Goal: Information Seeking & Learning: Learn about a topic

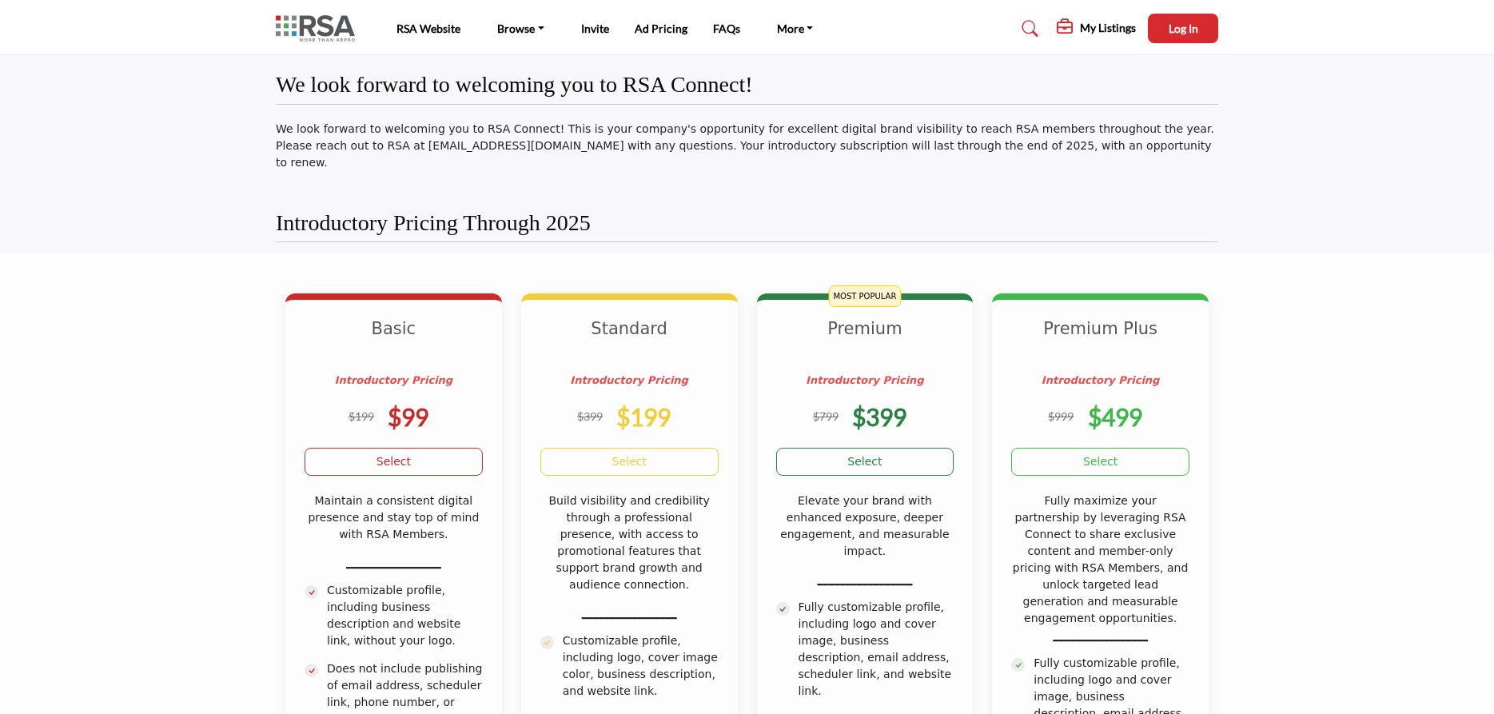
click at [335, 34] on img at bounding box center [319, 28] width 87 height 26
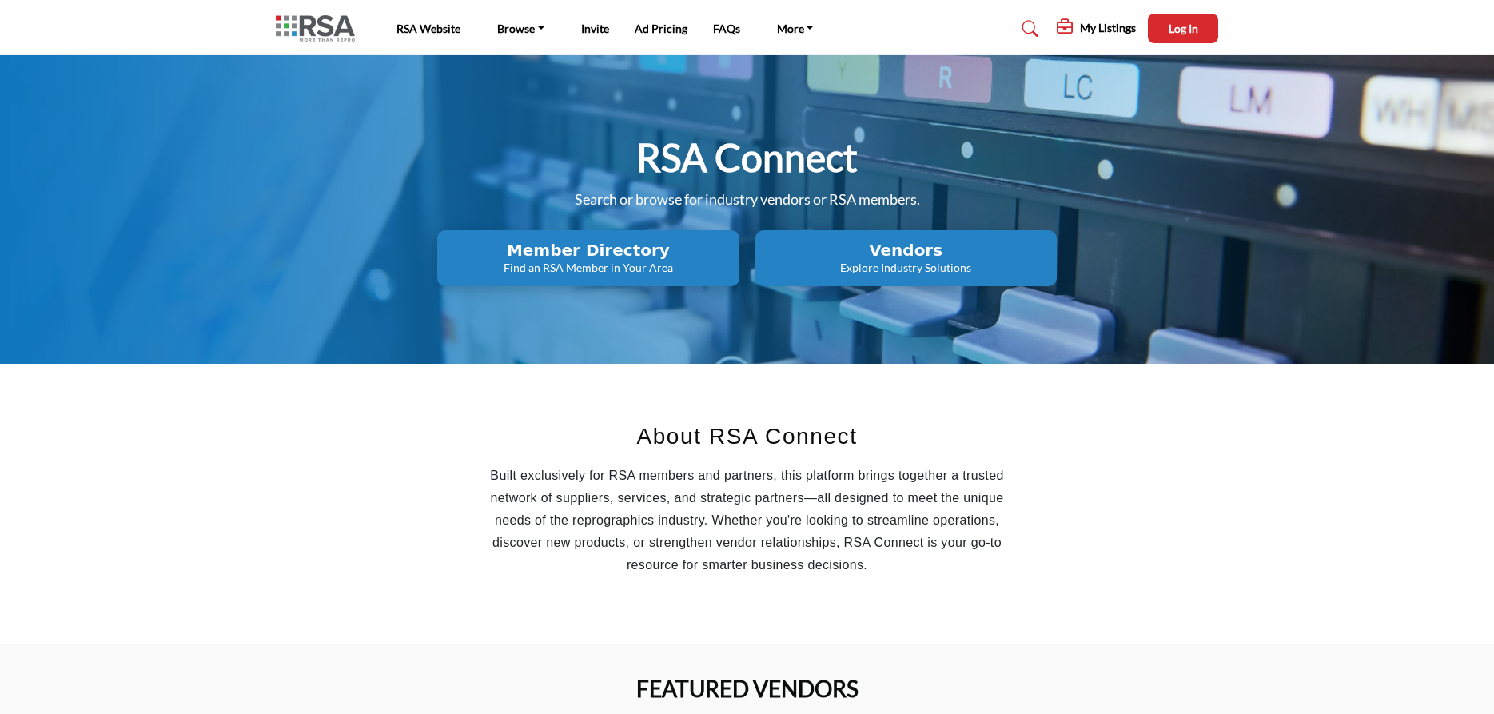
click at [734, 260] on h2 "Vendors" at bounding box center [588, 250] width 292 height 19
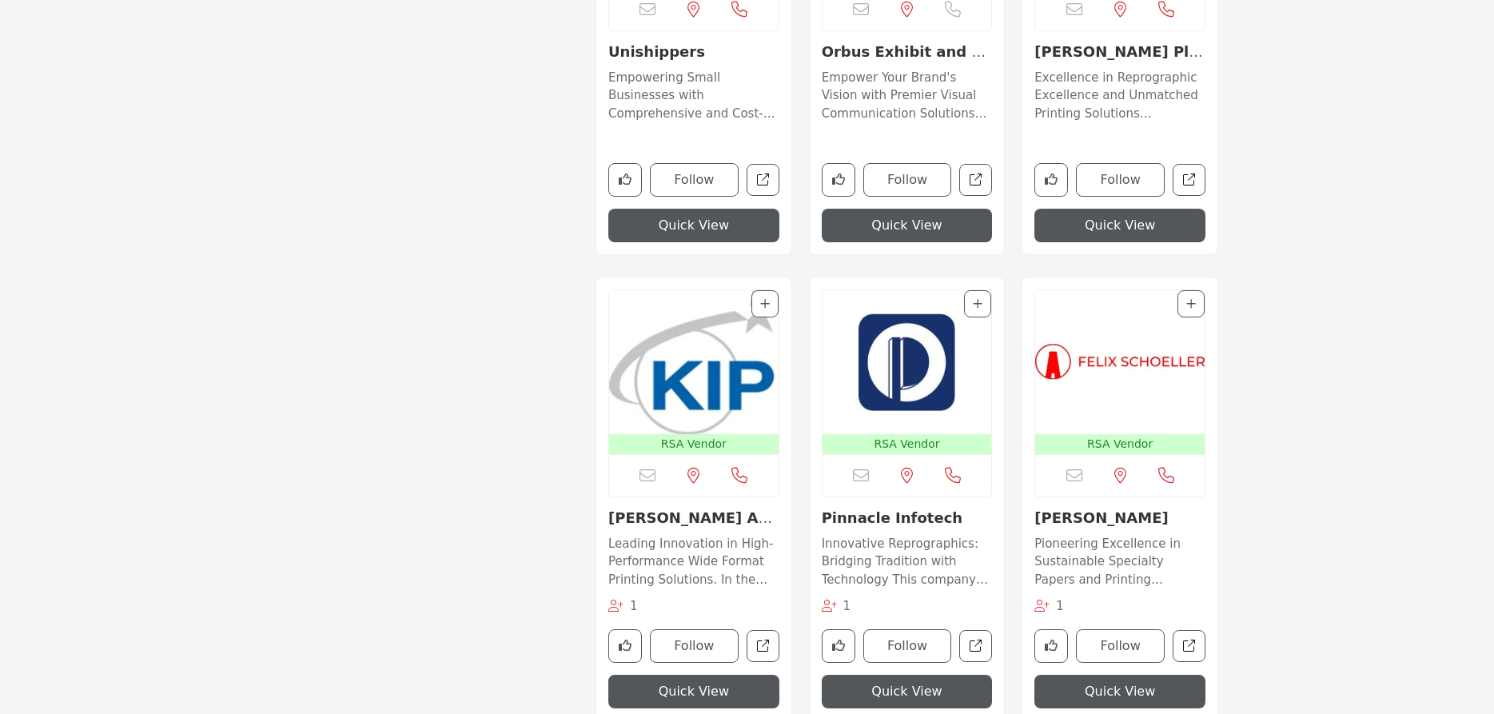
scroll to position [3669, 0]
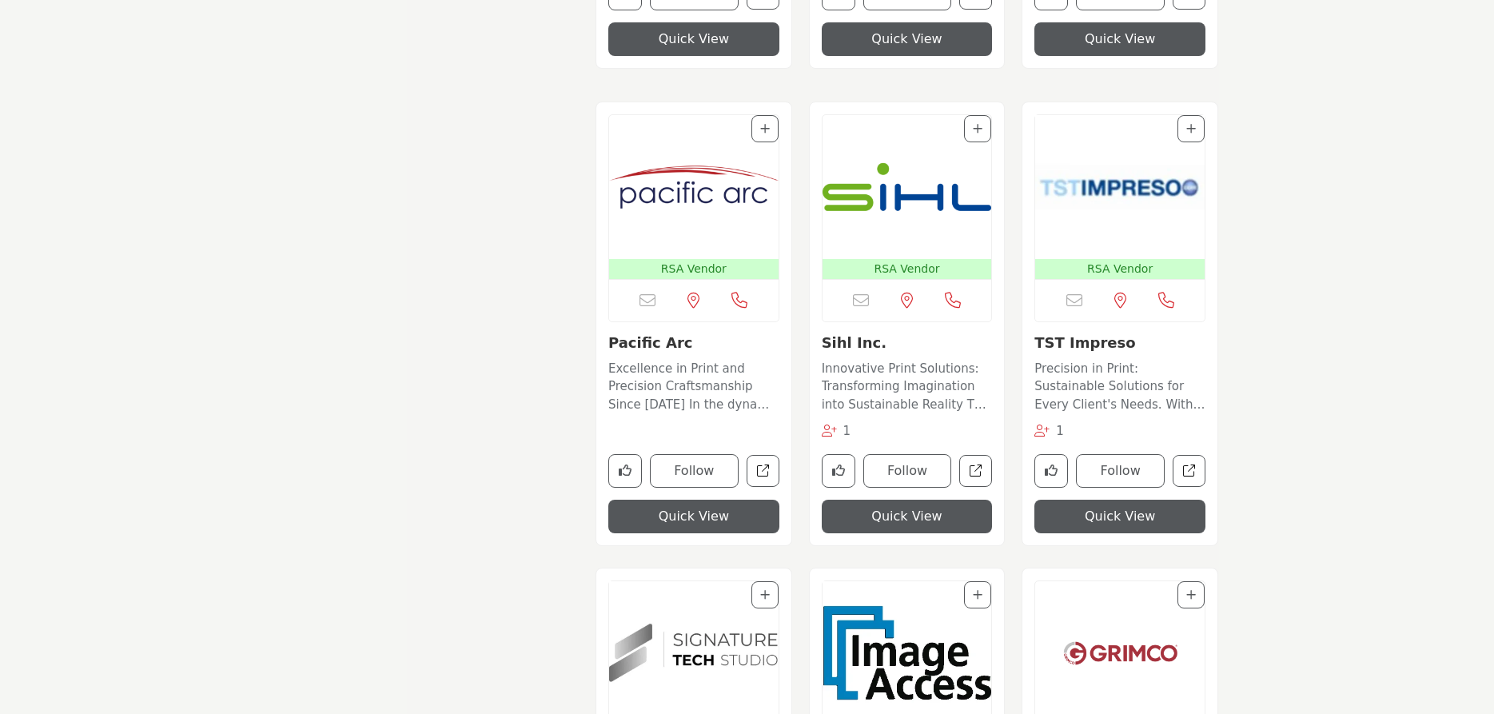
click at [924, 217] on img "Open Listing in new tab" at bounding box center [906, 187] width 169 height 144
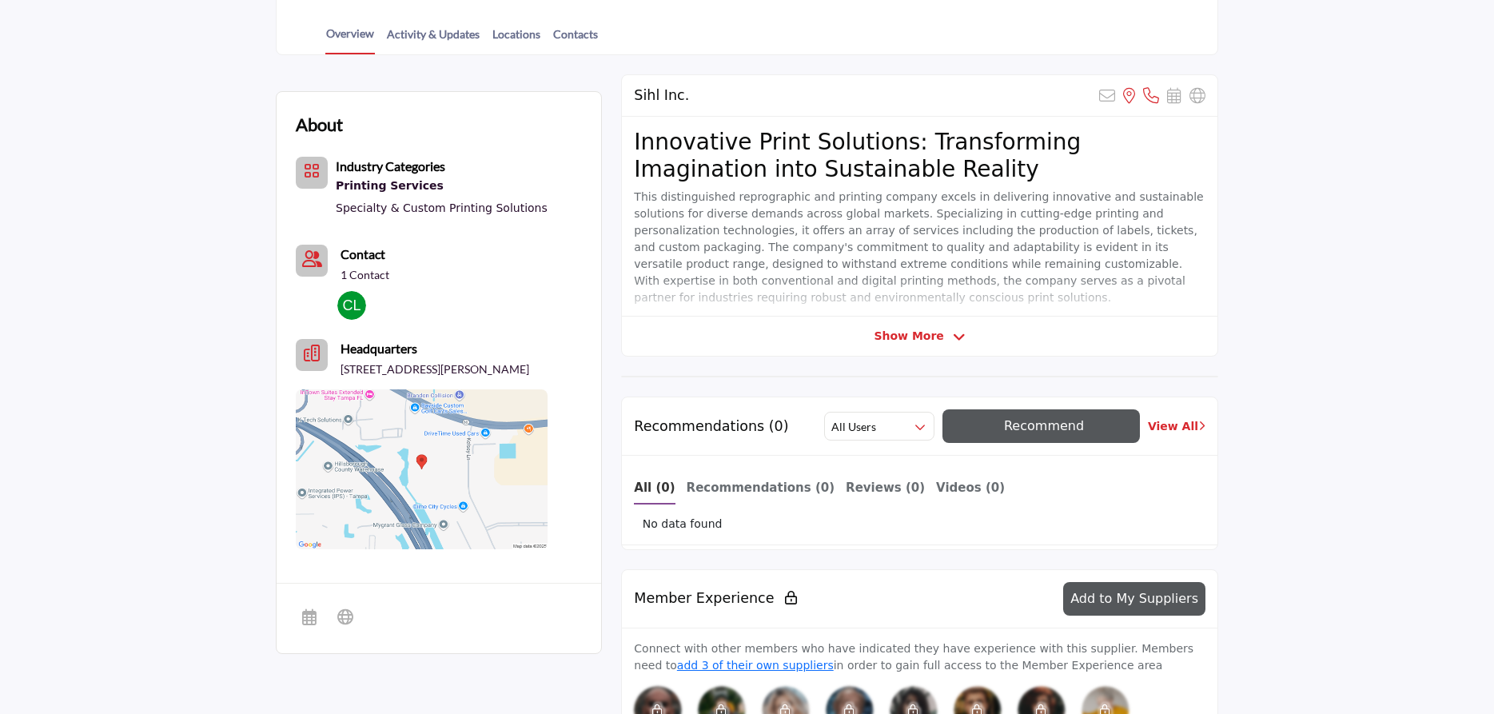
scroll to position [245, 0]
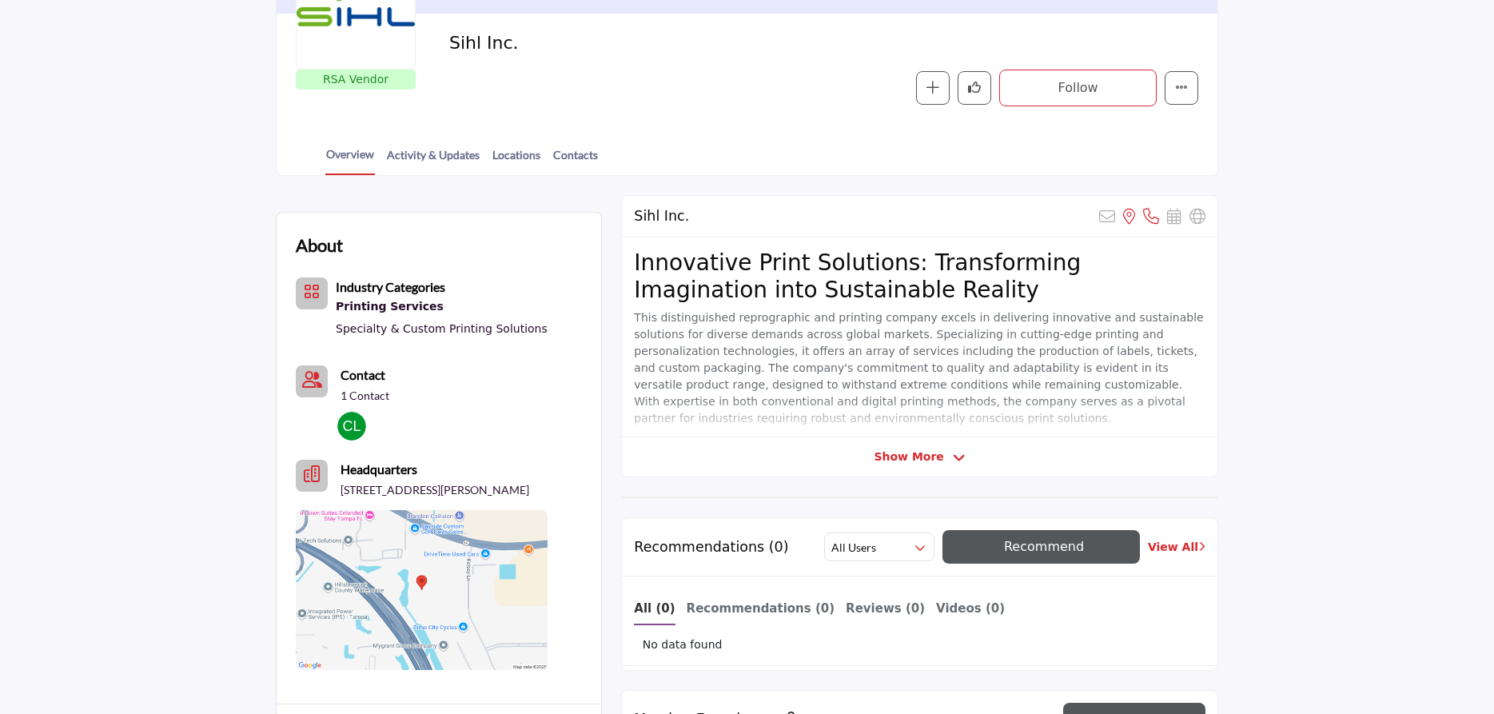
click at [884, 466] on div "Sihl Inc. Sorry, but this listing is on a subscription plan which does not allo…" at bounding box center [919, 336] width 597 height 282
click at [897, 455] on span "Show More" at bounding box center [909, 456] width 70 height 17
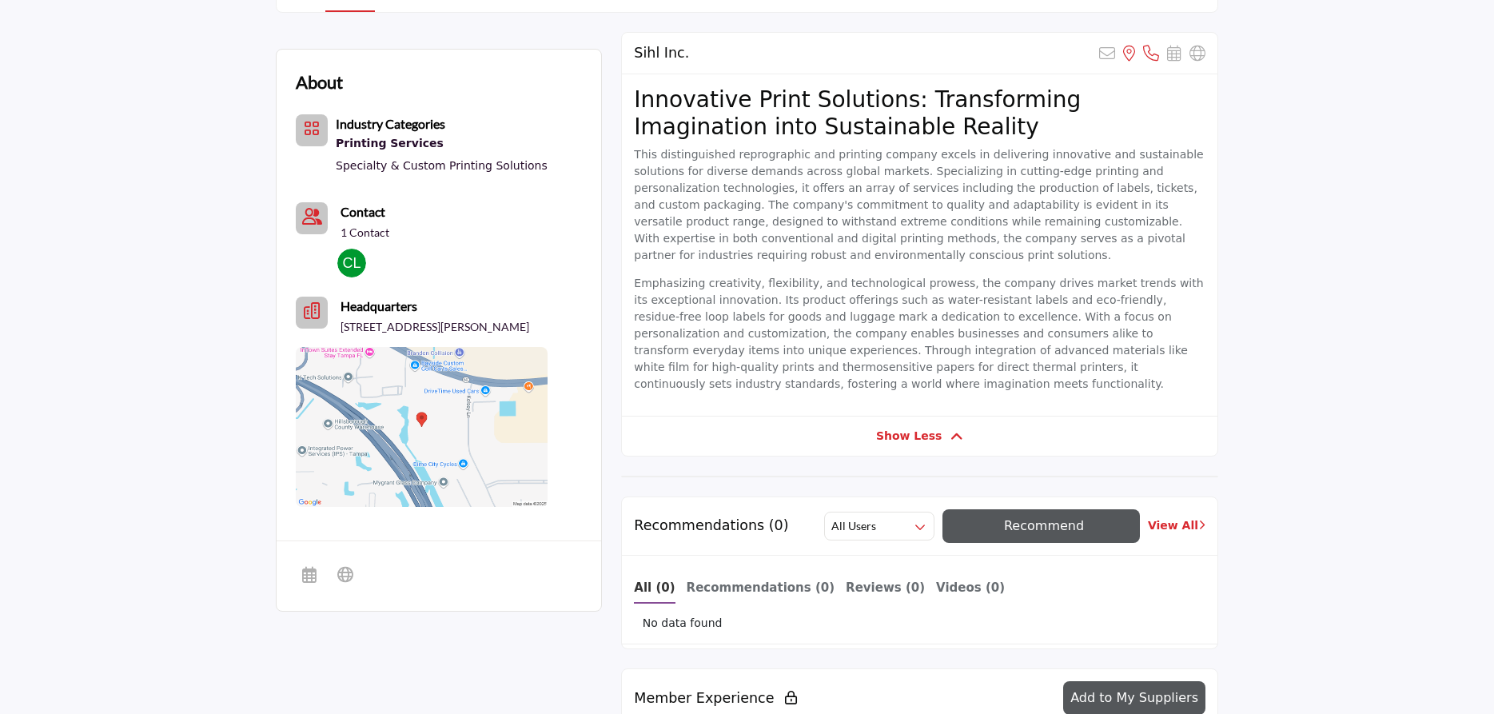
scroll to position [0, 0]
